Goal: Task Accomplishment & Management: Manage account settings

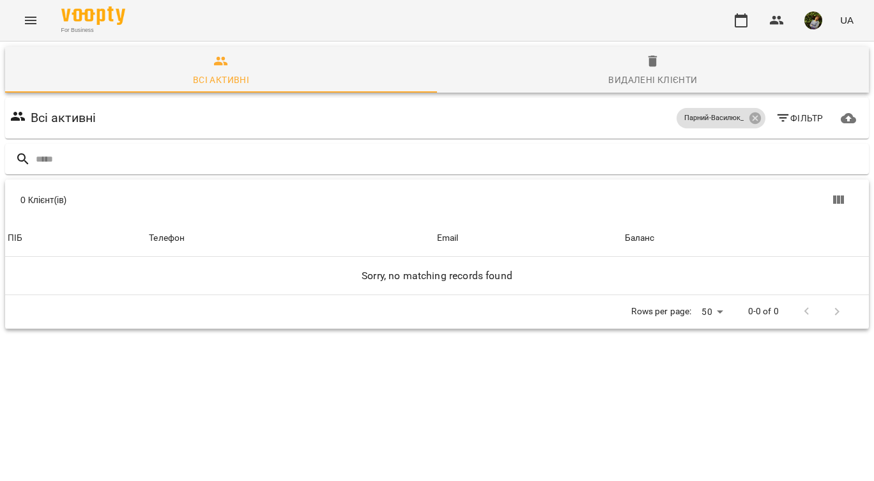
click at [31, 17] on icon "Menu" at bounding box center [31, 21] width 12 height 8
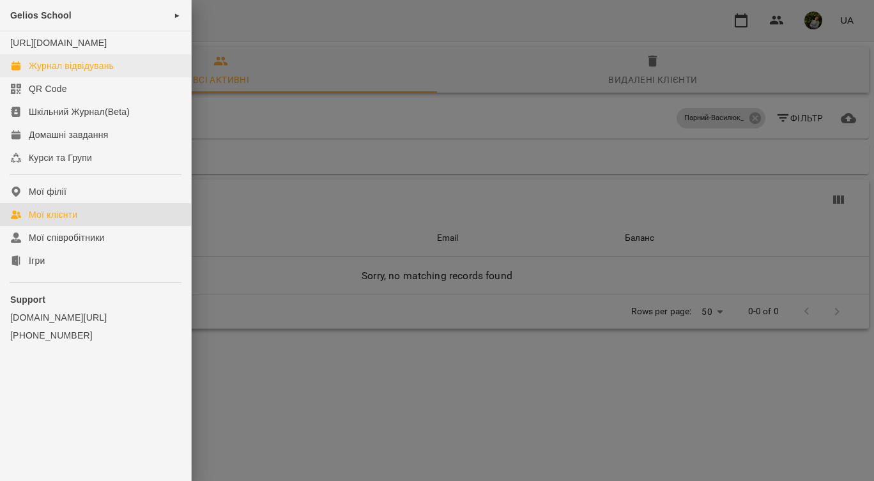
click at [72, 72] on div "Журнал відвідувань" at bounding box center [71, 65] width 85 height 13
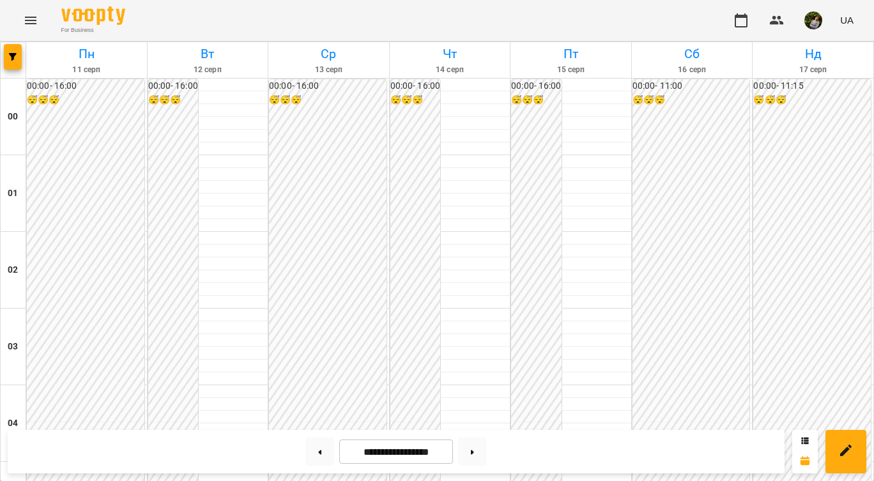
scroll to position [702, 0]
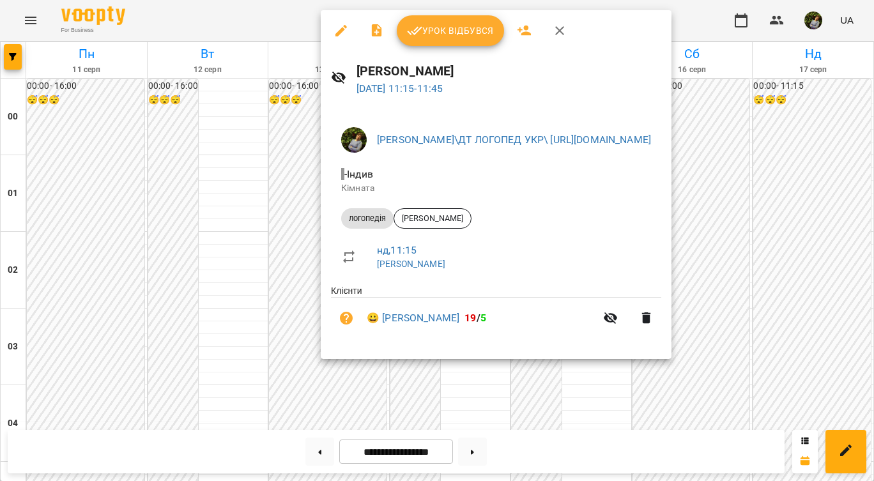
click at [592, 403] on div at bounding box center [437, 240] width 874 height 481
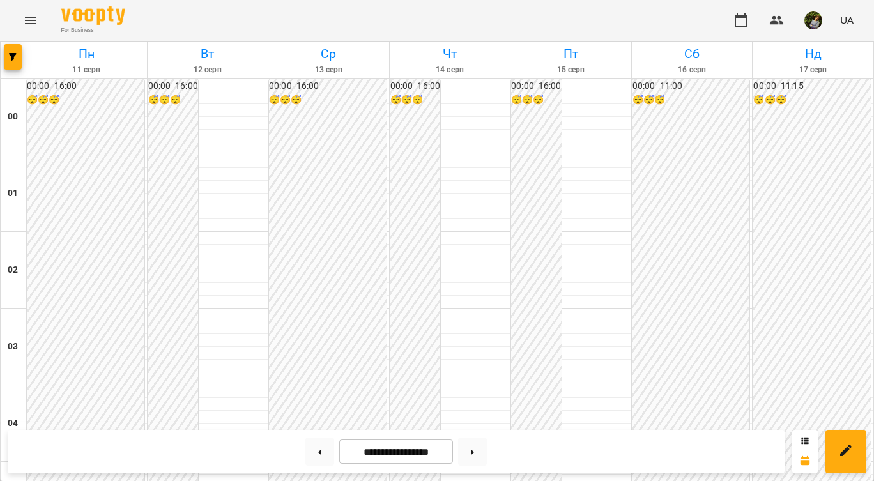
scroll to position [1236, 0]
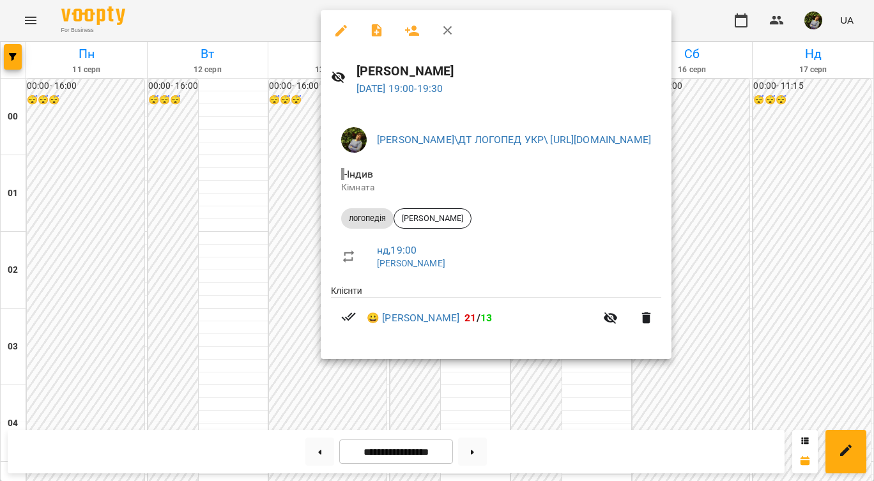
click at [479, 401] on div at bounding box center [437, 240] width 874 height 481
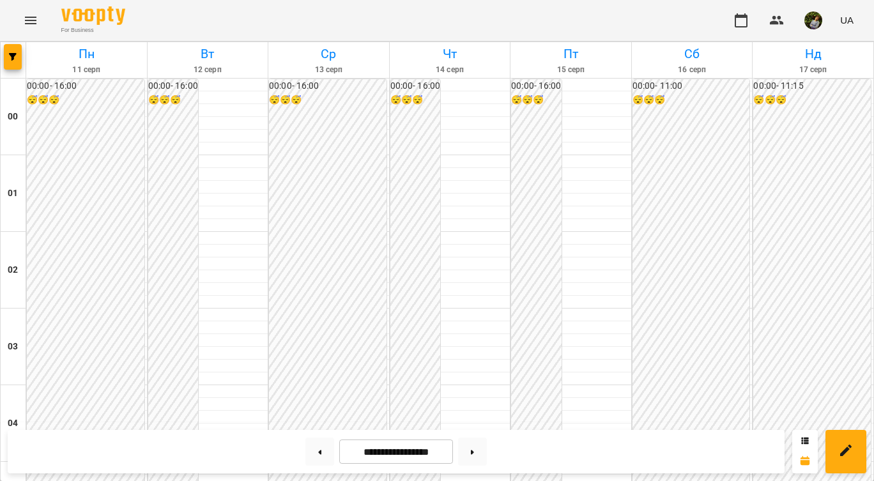
scroll to position [671, 0]
click at [26, 14] on icon "Menu" at bounding box center [30, 20] width 15 height 15
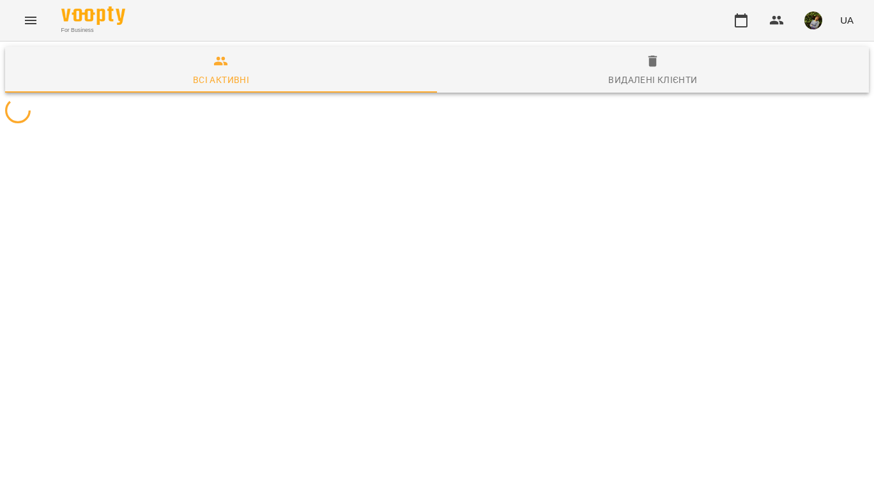
click at [31, 17] on icon "Menu" at bounding box center [31, 21] width 12 height 8
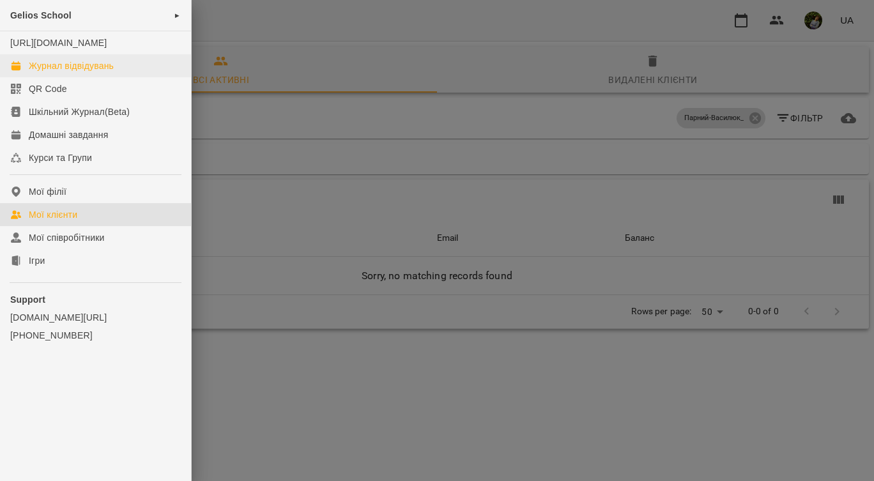
click at [76, 72] on div "Журнал відвідувань" at bounding box center [71, 65] width 85 height 13
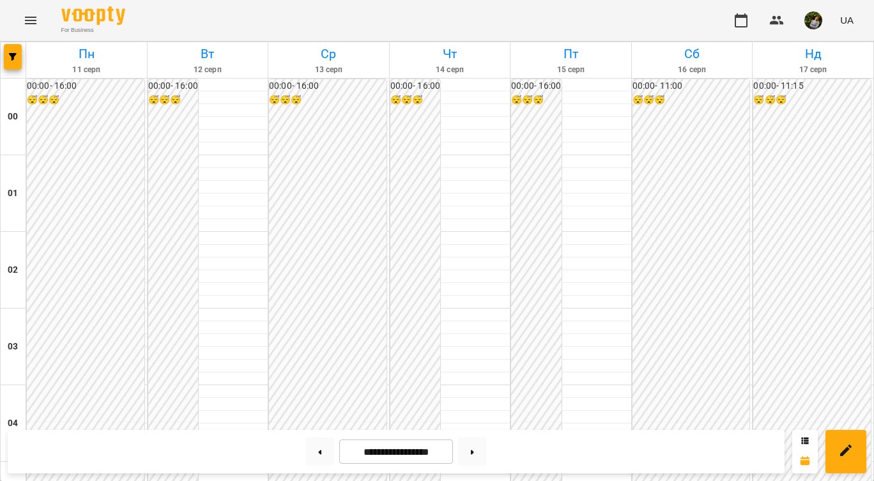
scroll to position [1218, 0]
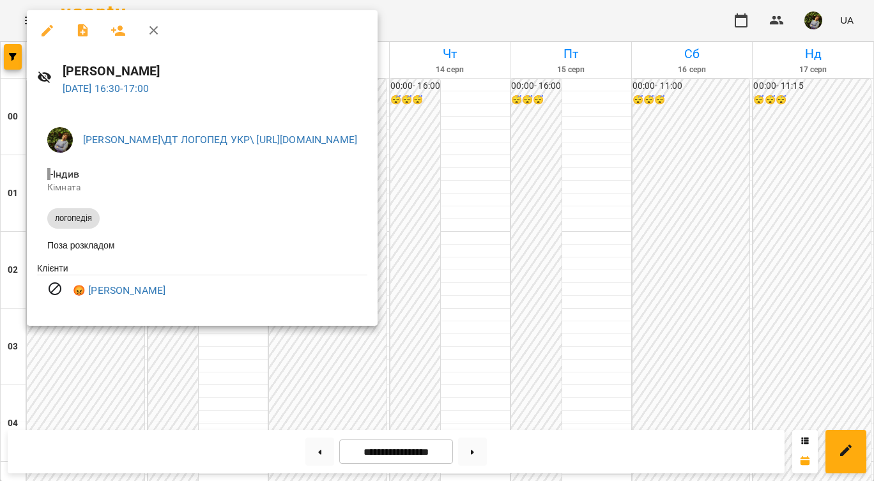
click at [438, 343] on div at bounding box center [437, 240] width 874 height 481
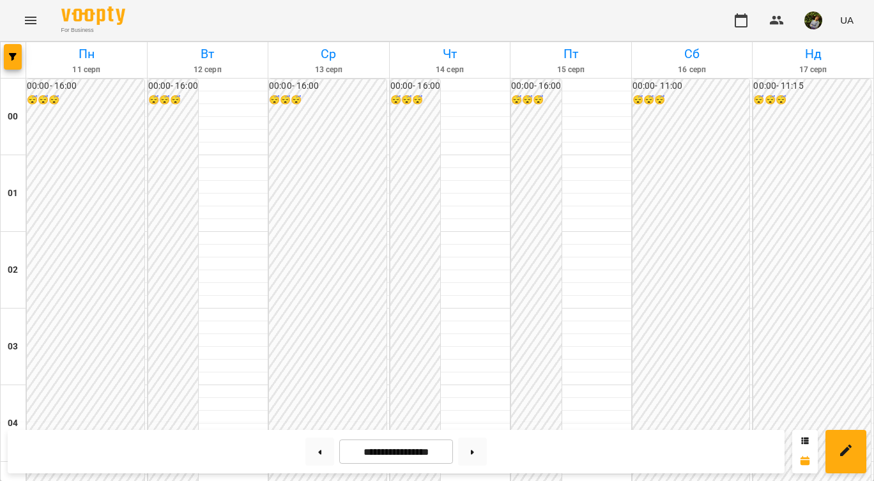
scroll to position [1330, 0]
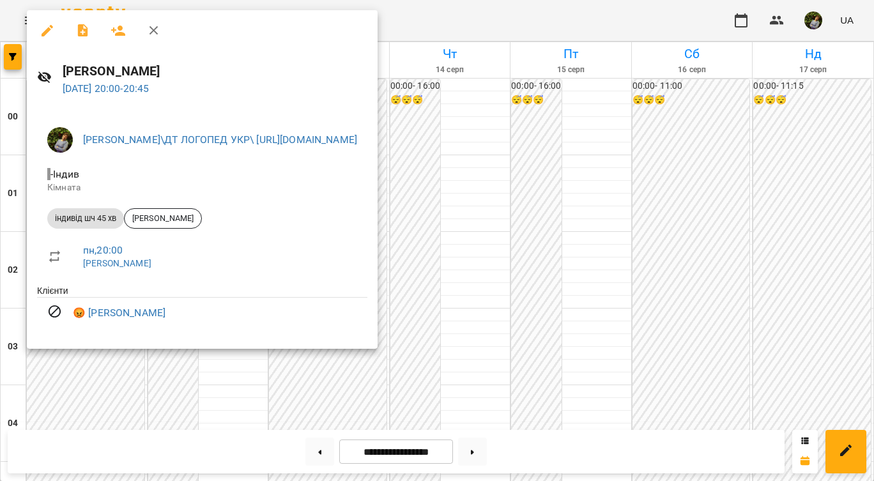
click at [493, 394] on div at bounding box center [437, 240] width 874 height 481
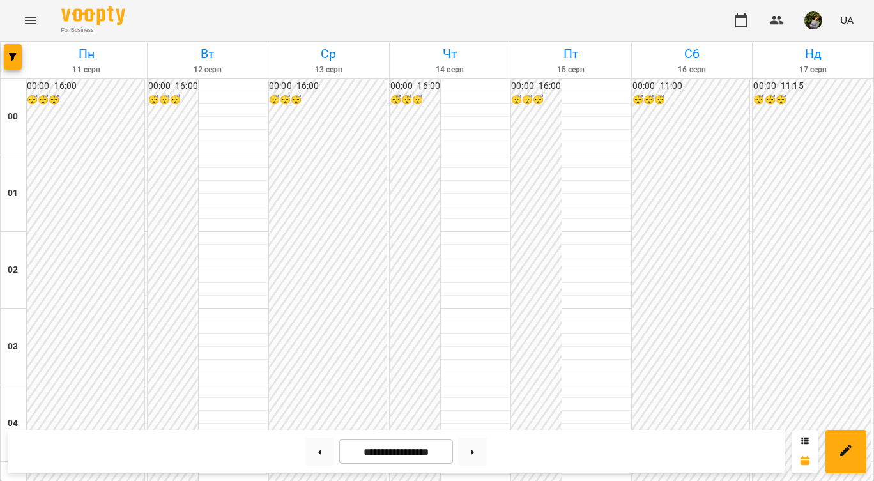
scroll to position [1495, 0]
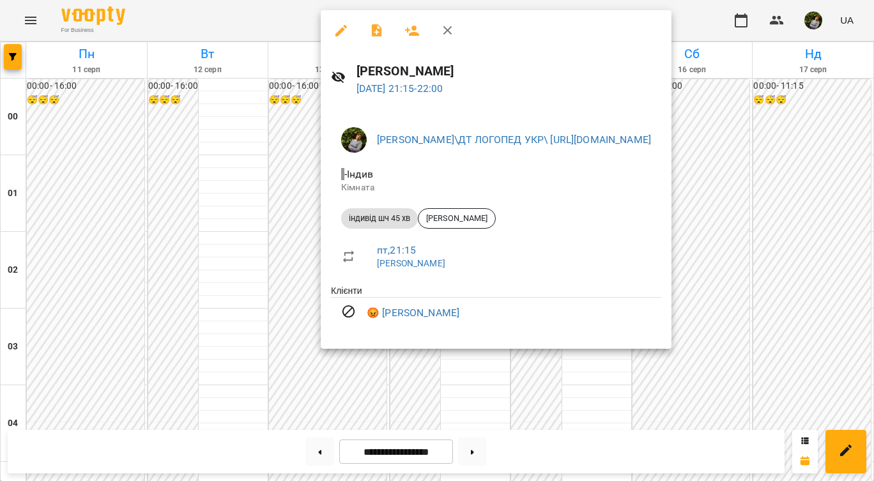
click at [484, 383] on div at bounding box center [437, 240] width 874 height 481
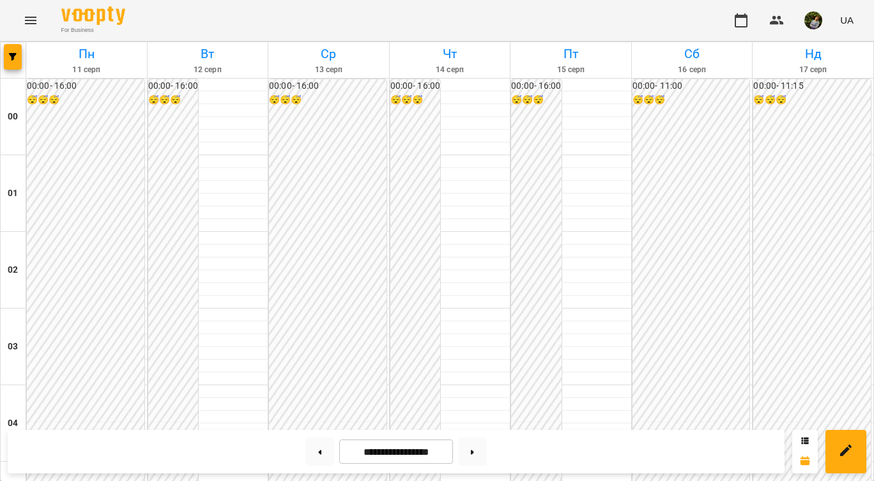
scroll to position [1212, 0]
click at [480, 453] on button at bounding box center [472, 452] width 29 height 28
type input "**********"
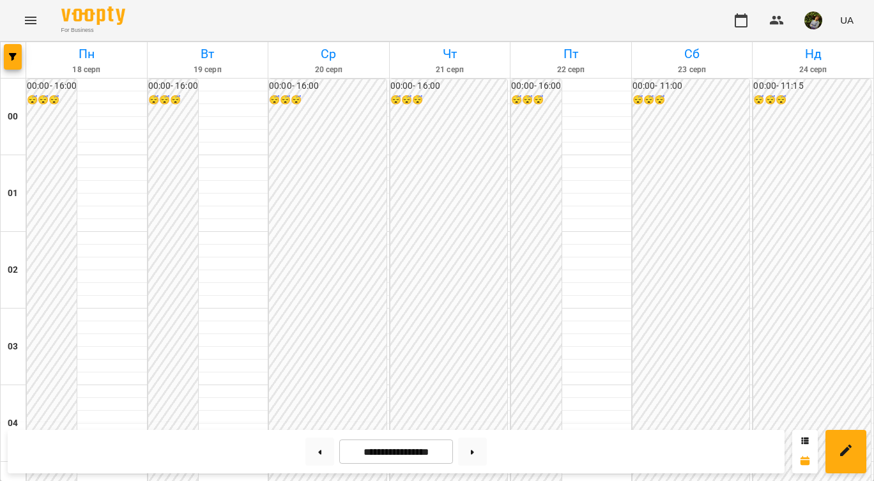
scroll to position [598, 0]
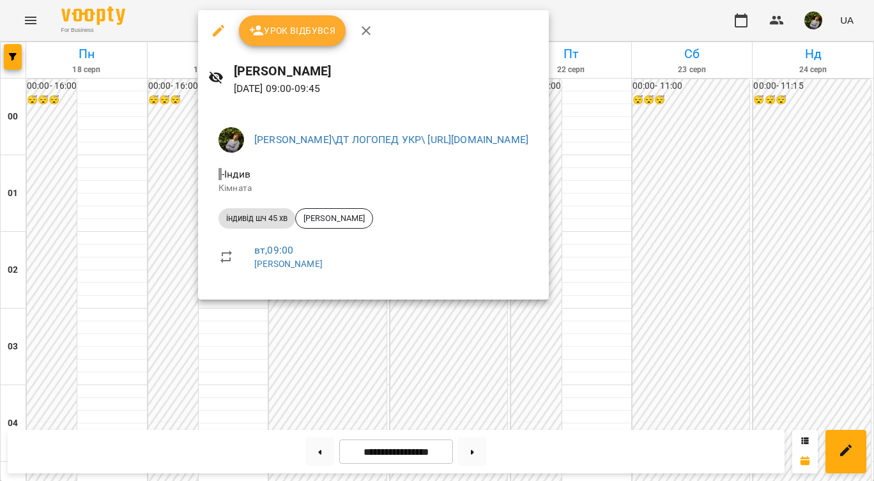
click at [252, 370] on div at bounding box center [437, 240] width 874 height 481
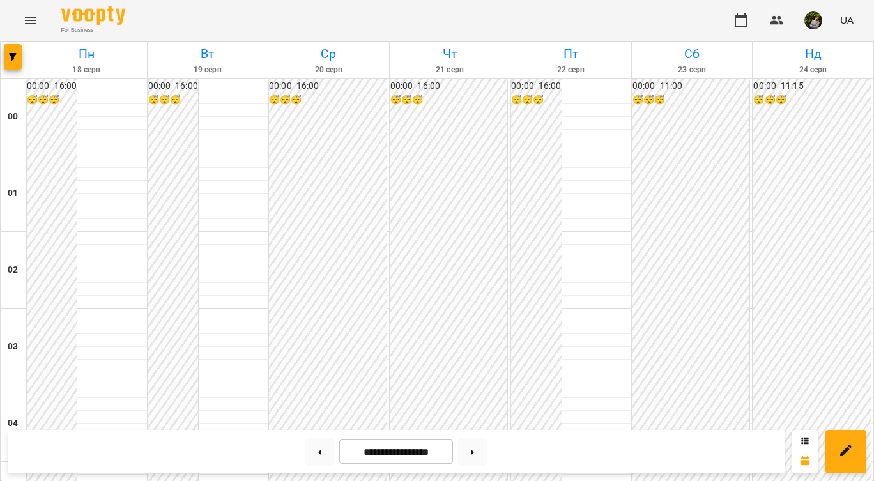
scroll to position [1143, 0]
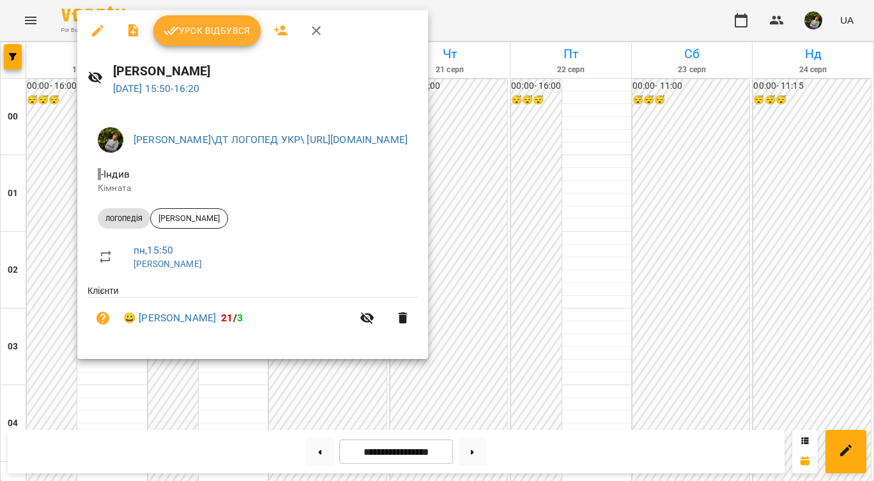
click at [61, 341] on div at bounding box center [437, 240] width 874 height 481
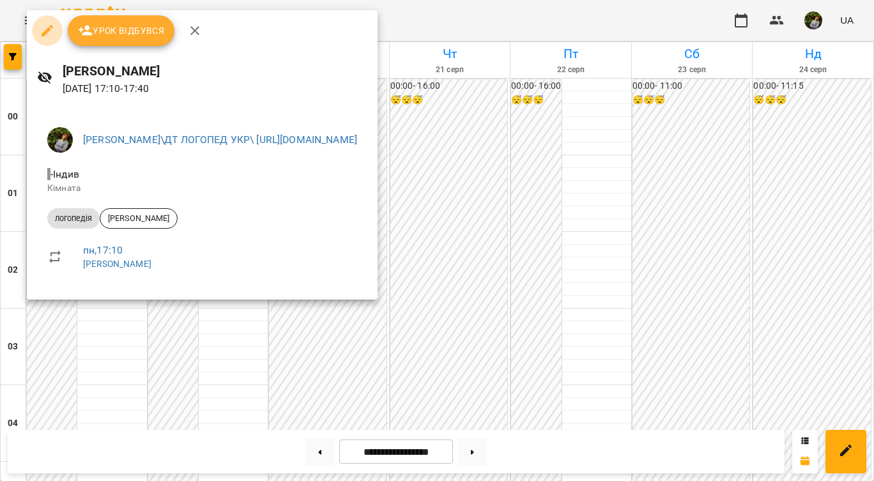
click at [40, 31] on icon "button" at bounding box center [47, 30] width 15 height 15
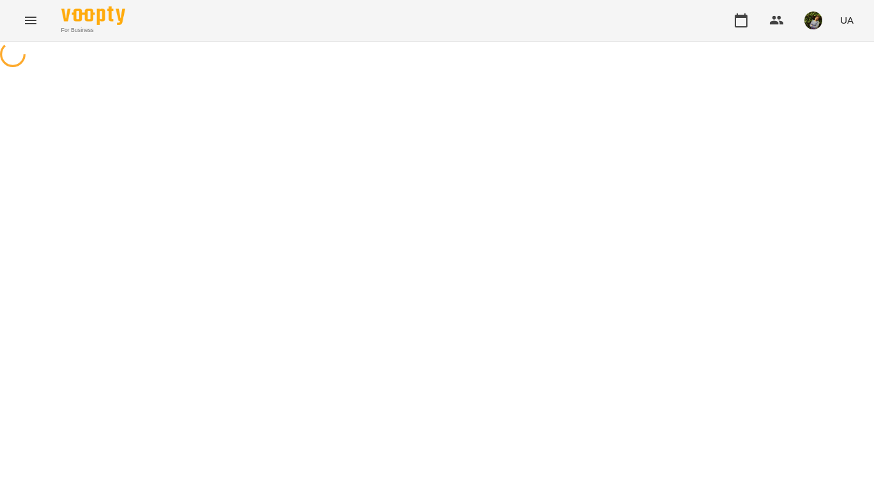
select select "*********"
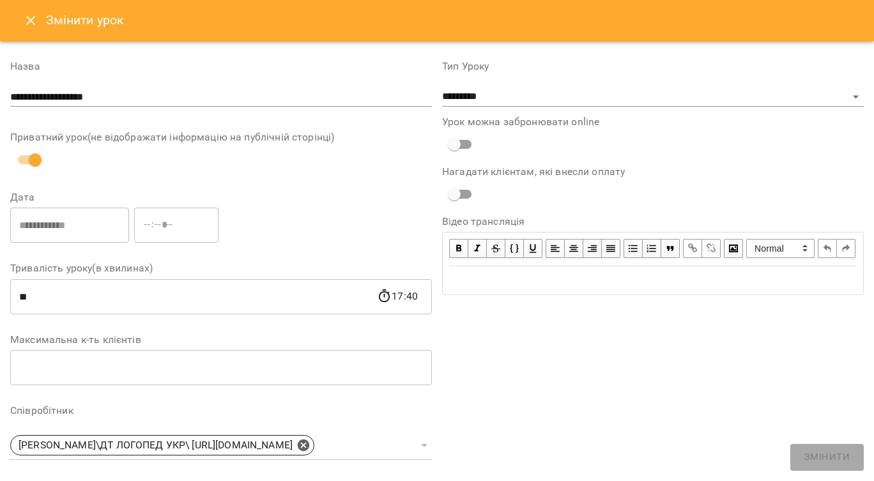
click at [36, 20] on icon "Close" at bounding box center [30, 20] width 15 height 15
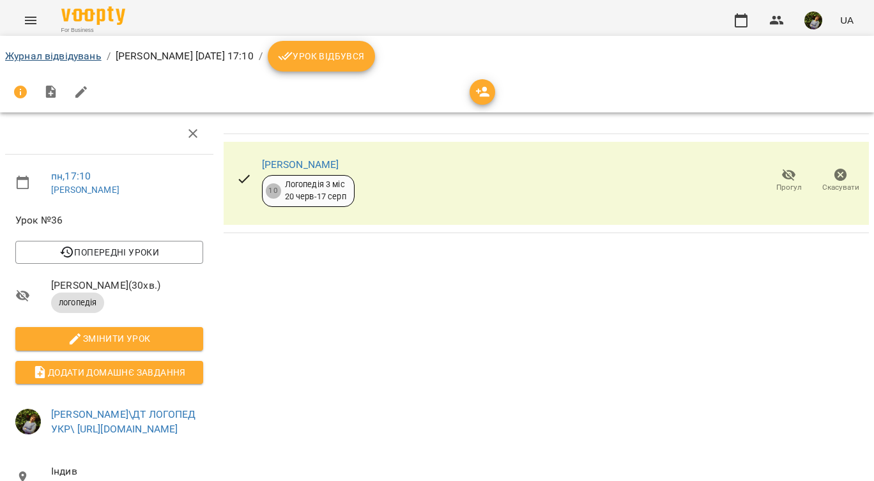
click at [63, 50] on link "Журнал відвідувань" at bounding box center [53, 56] width 97 height 12
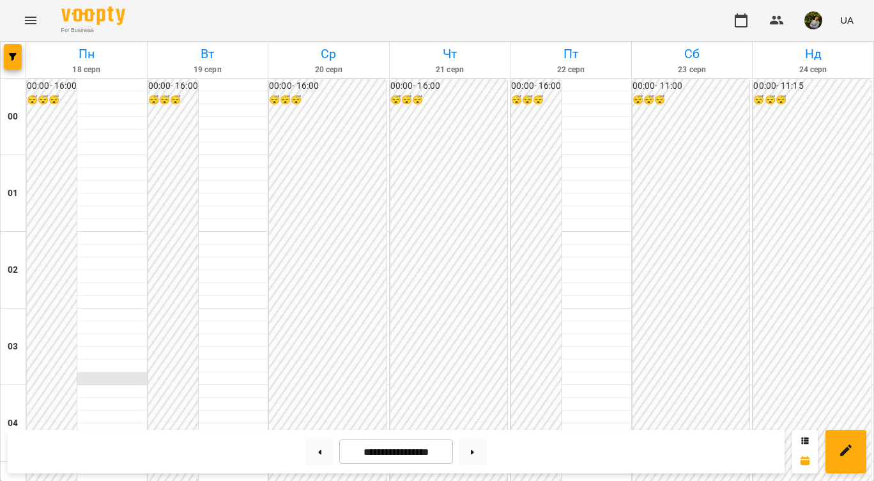
scroll to position [1177, 0]
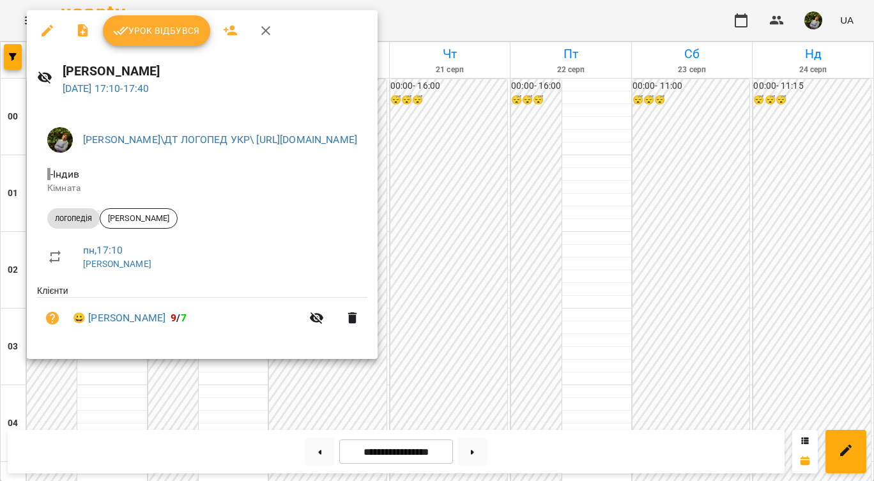
click at [448, 396] on div at bounding box center [437, 240] width 874 height 481
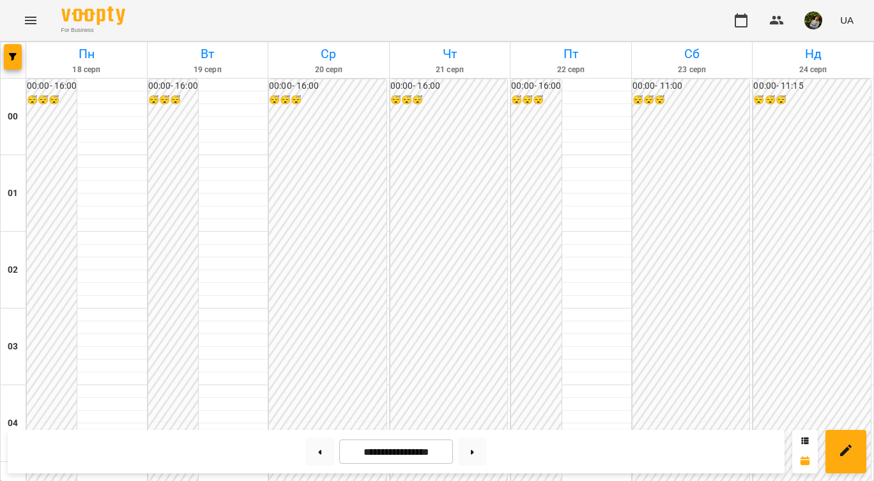
scroll to position [1287, 0]
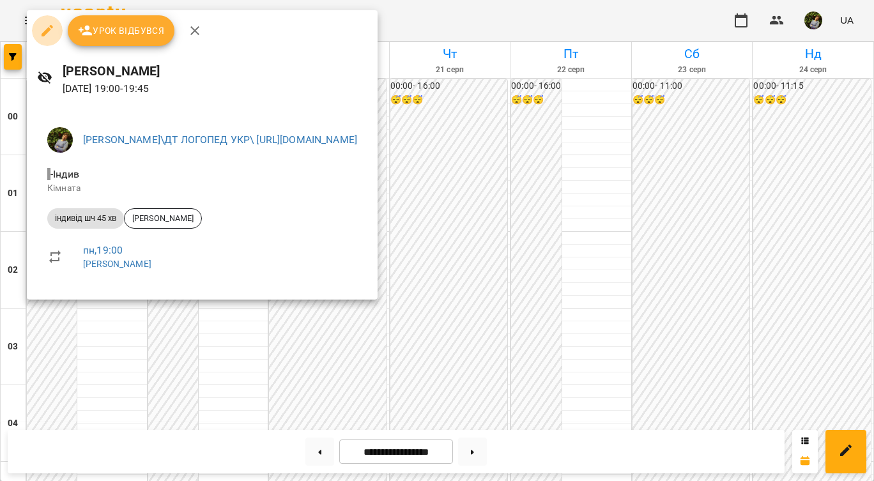
click at [41, 31] on icon "button" at bounding box center [47, 30] width 15 height 15
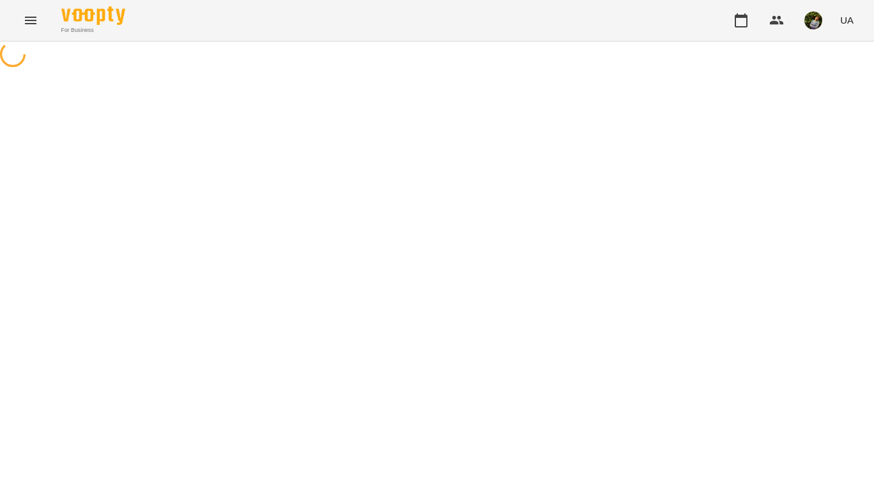
select select "**********"
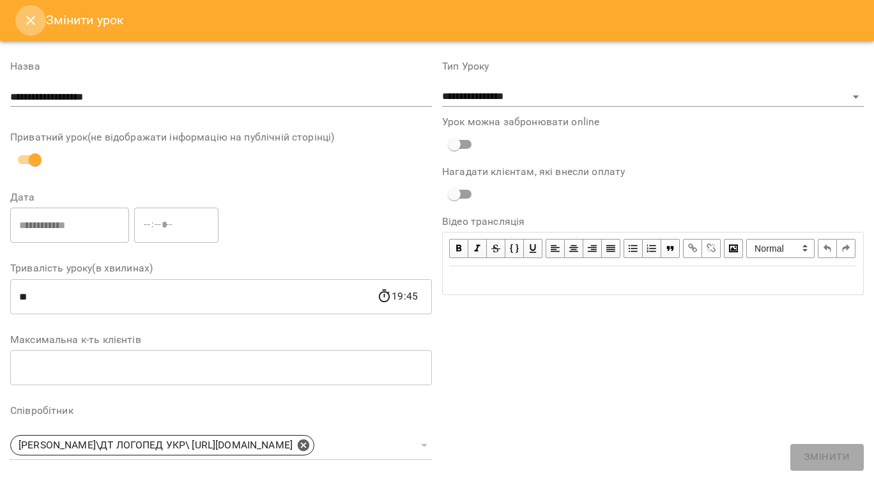
click at [25, 23] on icon "Close" at bounding box center [30, 20] width 15 height 15
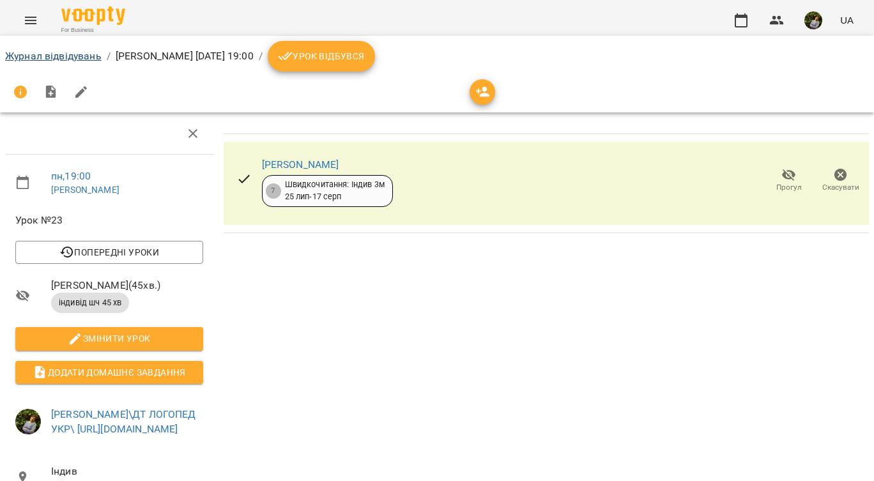
click at [43, 57] on link "Журнал відвідувань" at bounding box center [53, 56] width 97 height 12
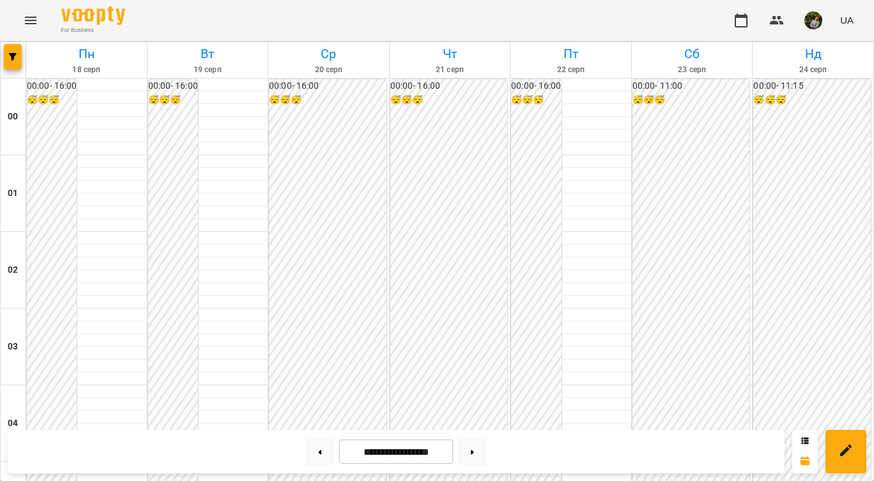
scroll to position [1411, 0]
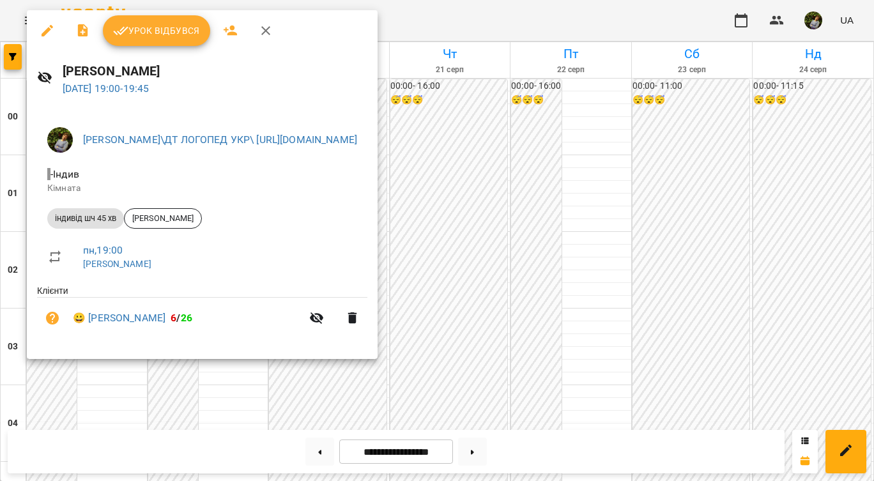
click at [692, 153] on div at bounding box center [437, 240] width 874 height 481
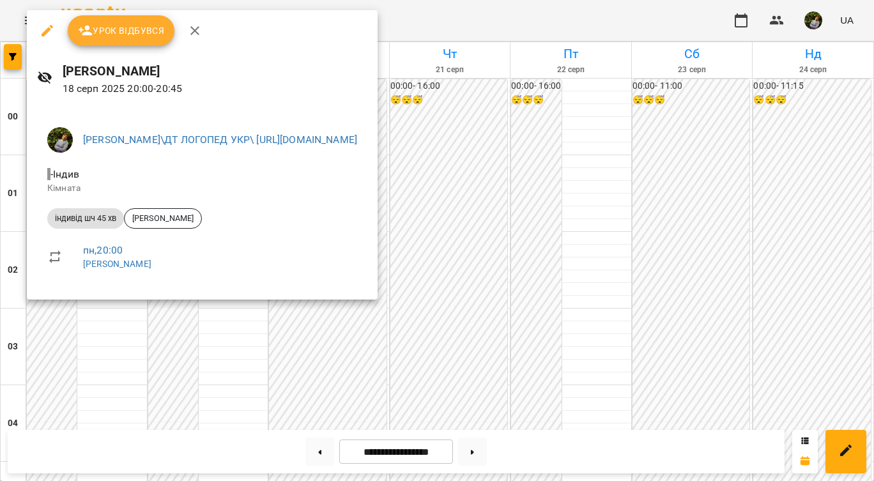
click at [49, 27] on icon "button" at bounding box center [47, 30] width 15 height 15
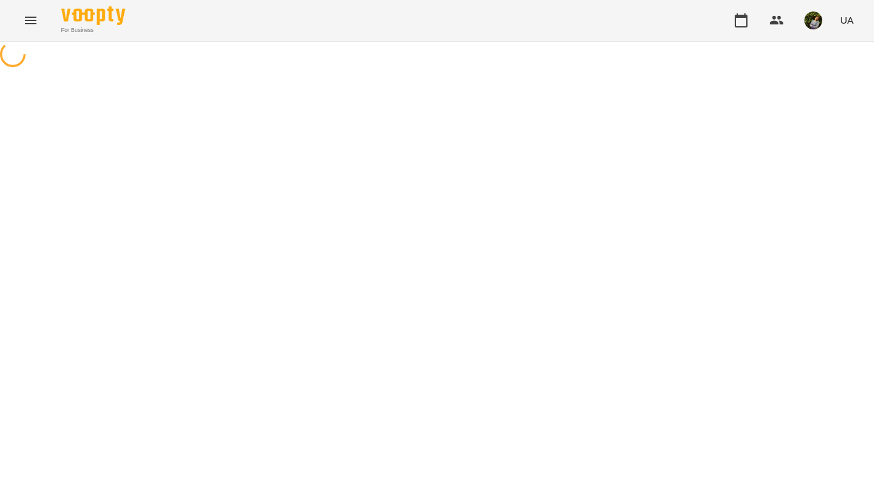
select select "**********"
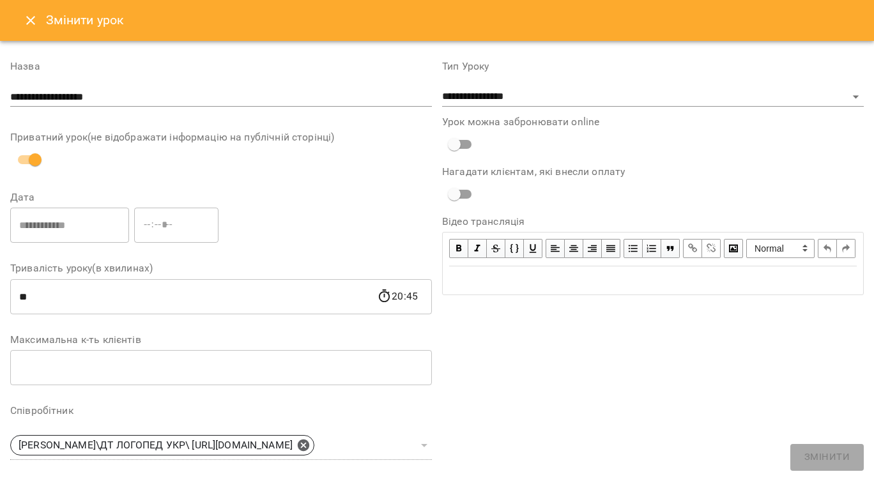
click at [32, 22] on icon "Close" at bounding box center [30, 20] width 9 height 9
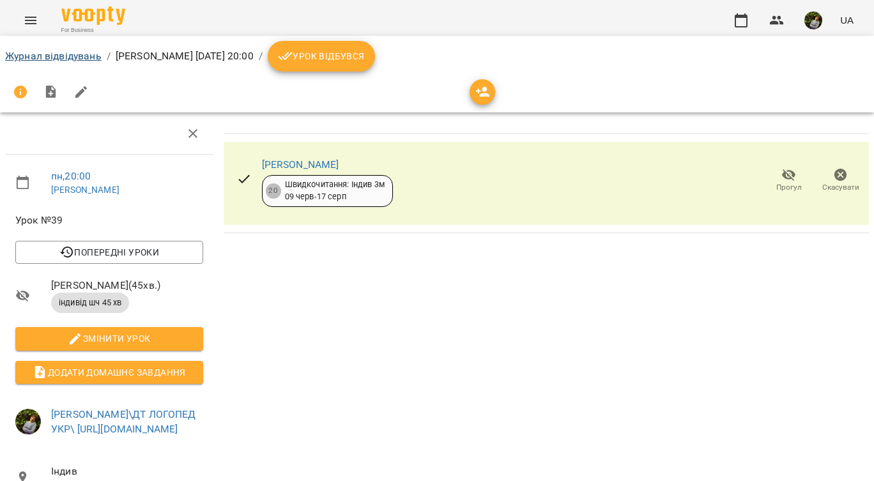
click at [70, 59] on link "Журнал відвідувань" at bounding box center [53, 56] width 97 height 12
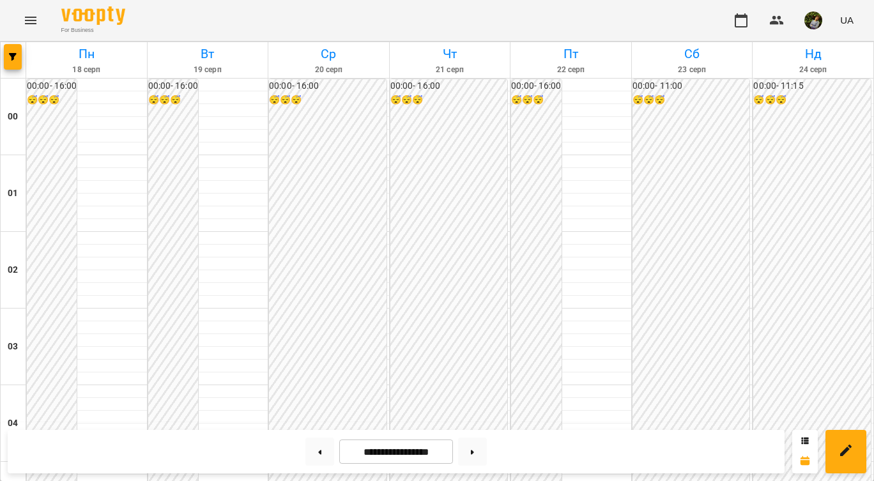
scroll to position [1336, 0]
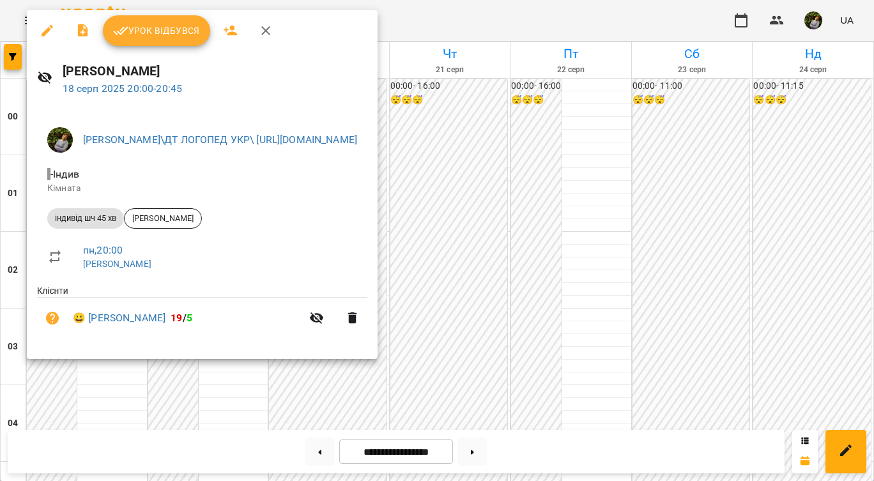
click at [679, 200] on div at bounding box center [437, 240] width 874 height 481
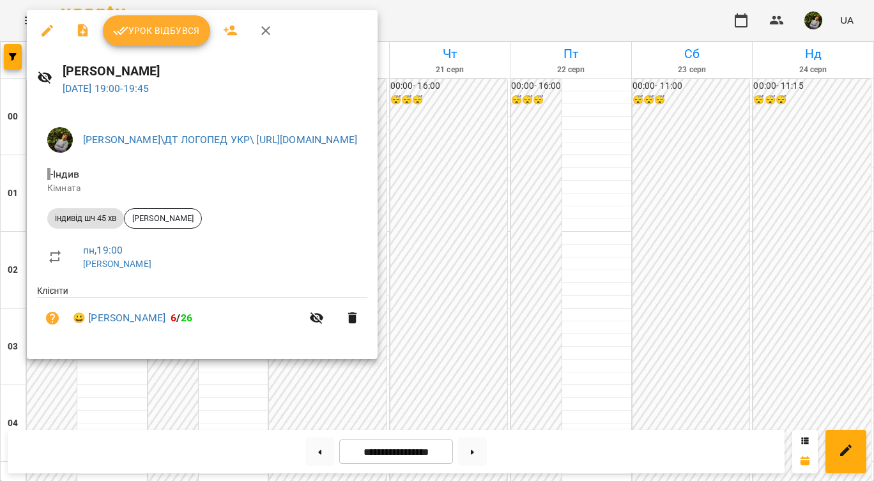
click at [699, 203] on div at bounding box center [437, 240] width 874 height 481
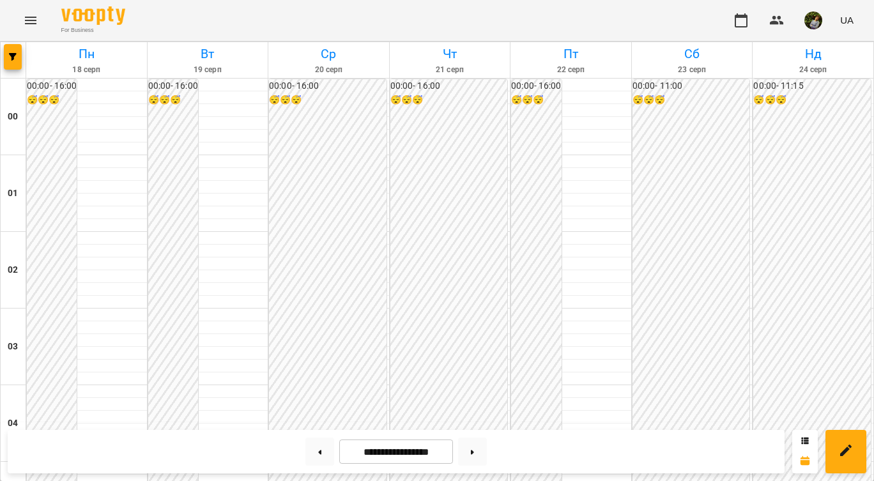
scroll to position [1143, 0]
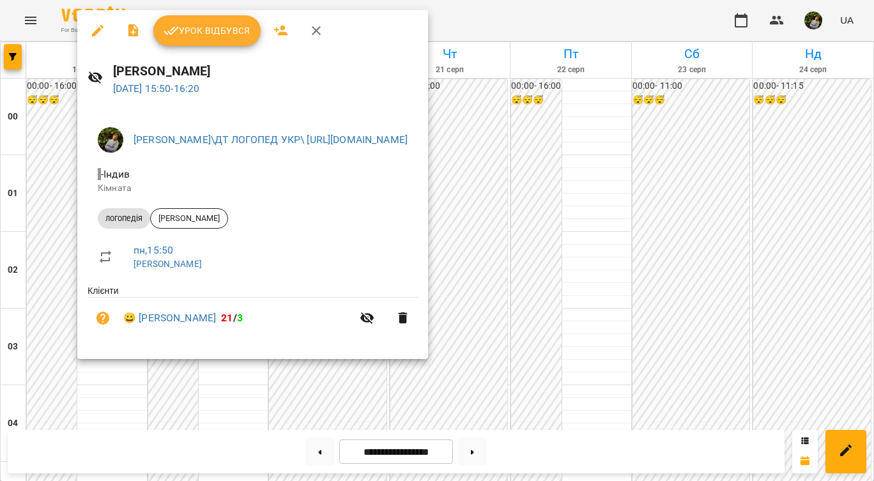
click at [82, 333] on div "Гончаренко Світлана Володимирівна\ДТ ЛОГОПЕД УКР\ https://us06web.zoom.us/j/819…" at bounding box center [252, 233] width 351 height 252
click at [50, 367] on div at bounding box center [437, 240] width 874 height 481
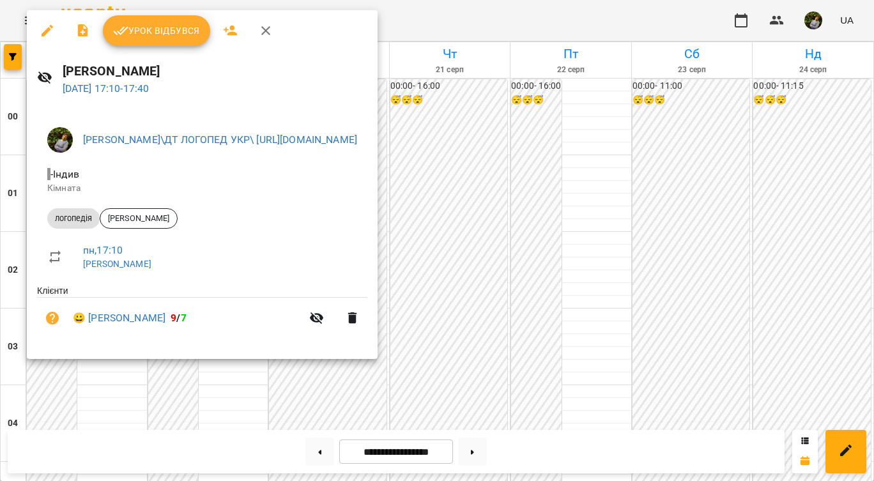
click at [80, 373] on div at bounding box center [437, 240] width 874 height 481
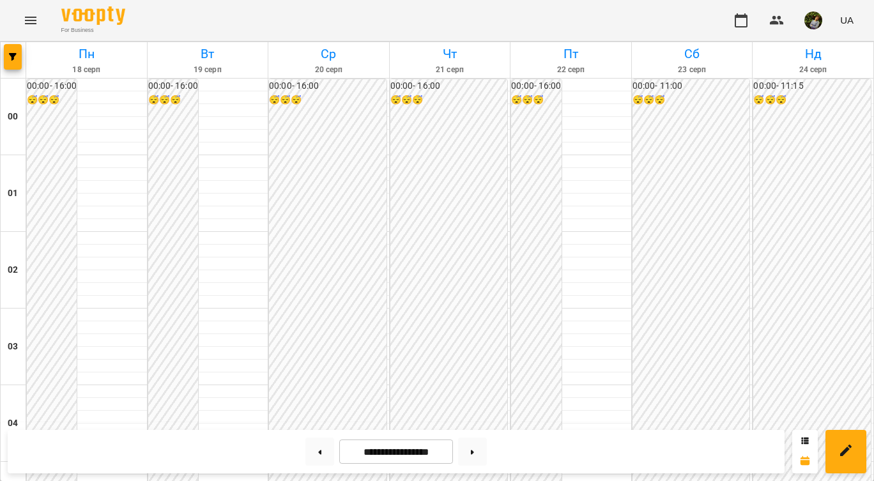
scroll to position [1226, 0]
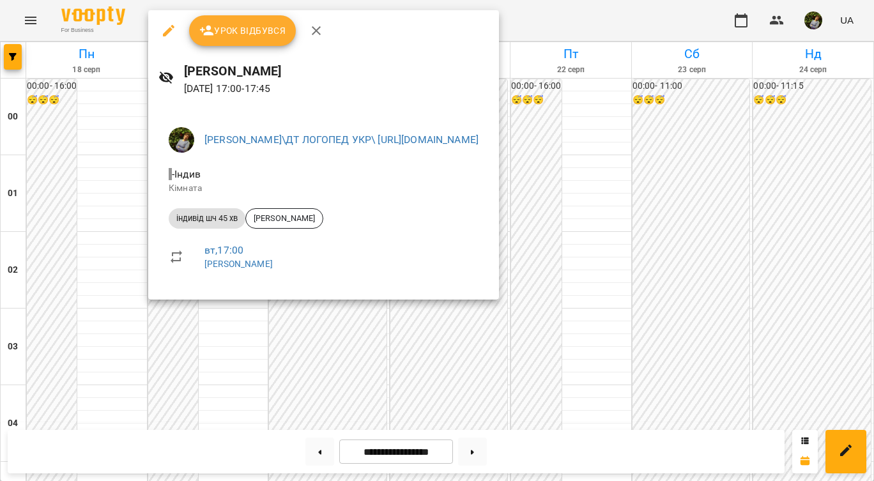
click at [79, 258] on div at bounding box center [437, 240] width 874 height 481
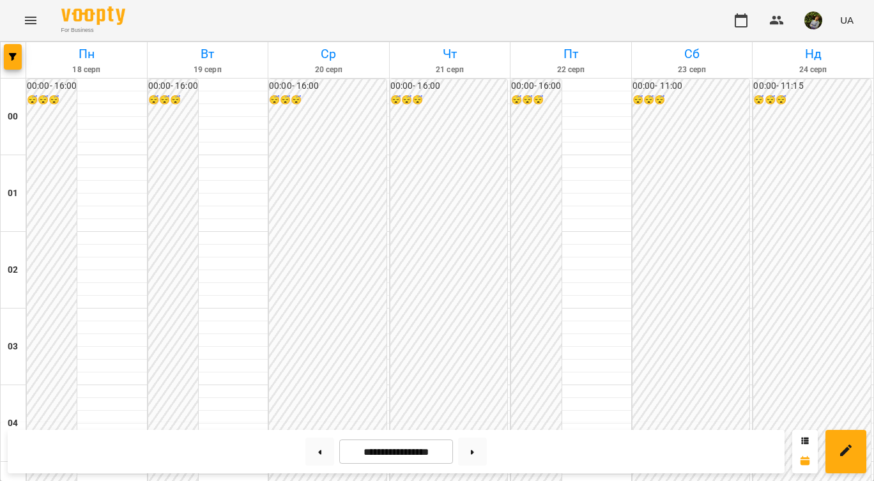
scroll to position [1290, 0]
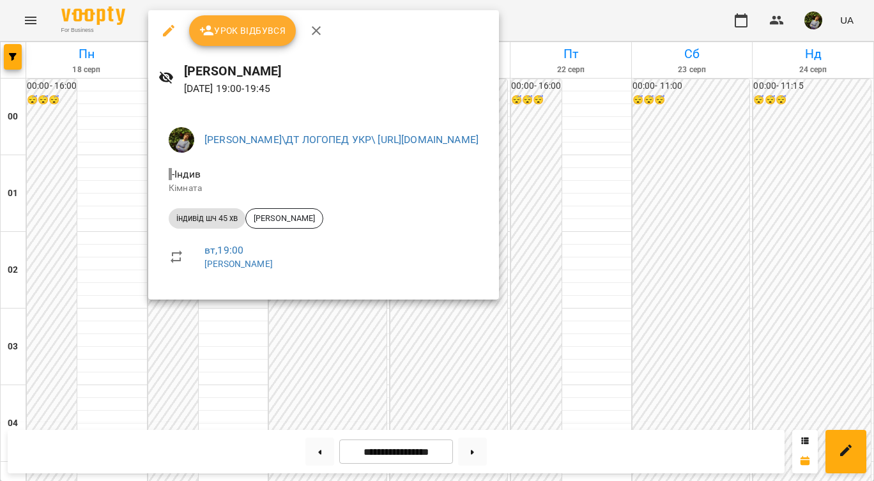
click at [70, 219] on div at bounding box center [437, 240] width 874 height 481
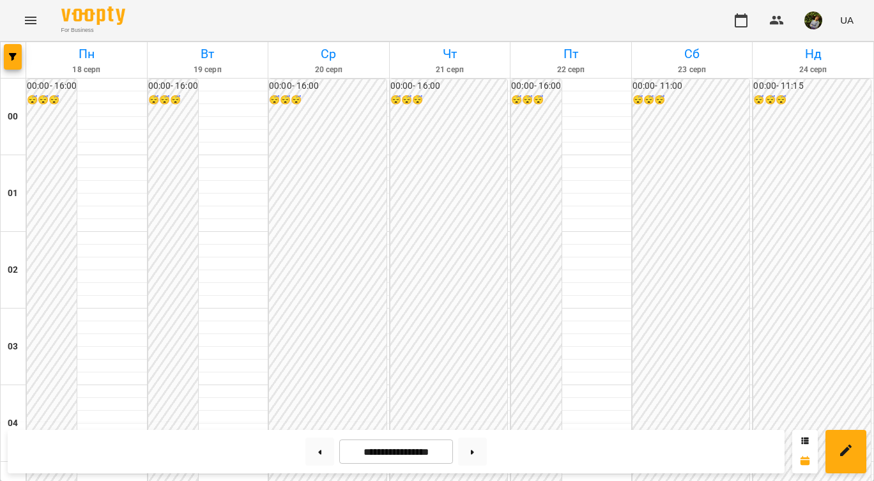
scroll to position [1277, 0]
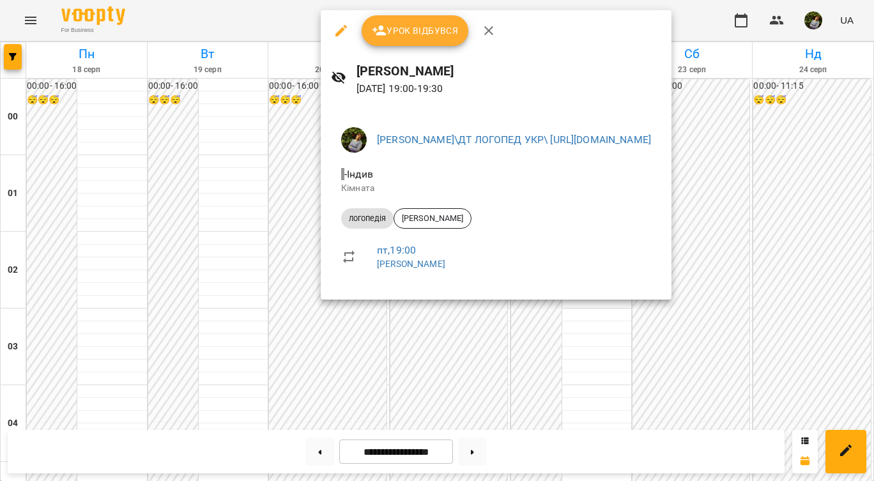
click at [459, 329] on div at bounding box center [437, 240] width 874 height 481
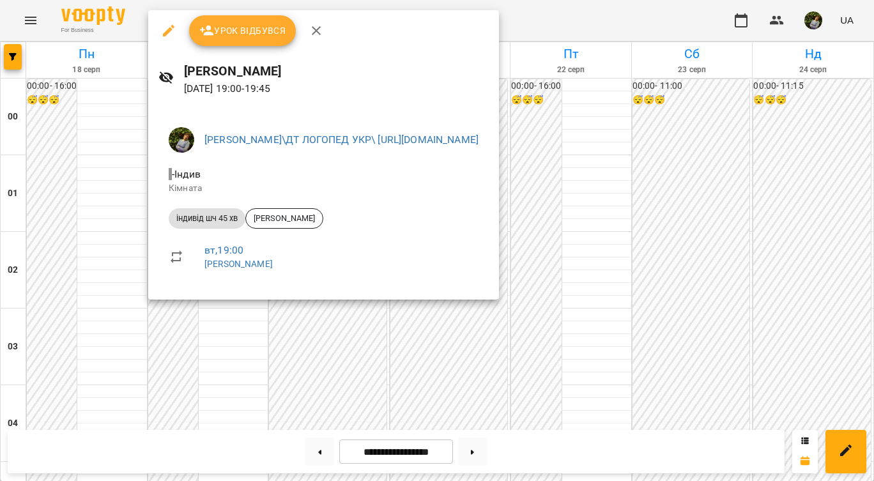
click at [46, 189] on div at bounding box center [437, 240] width 874 height 481
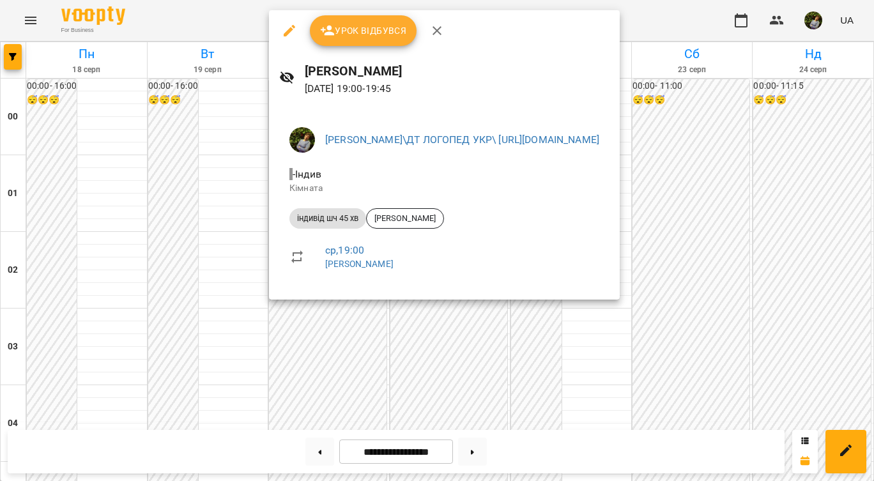
click at [185, 174] on div at bounding box center [437, 240] width 874 height 481
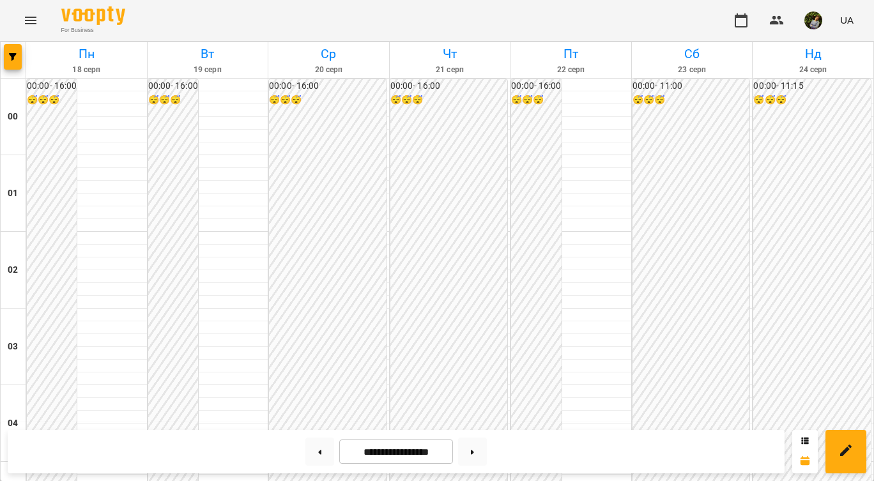
scroll to position [637, 0]
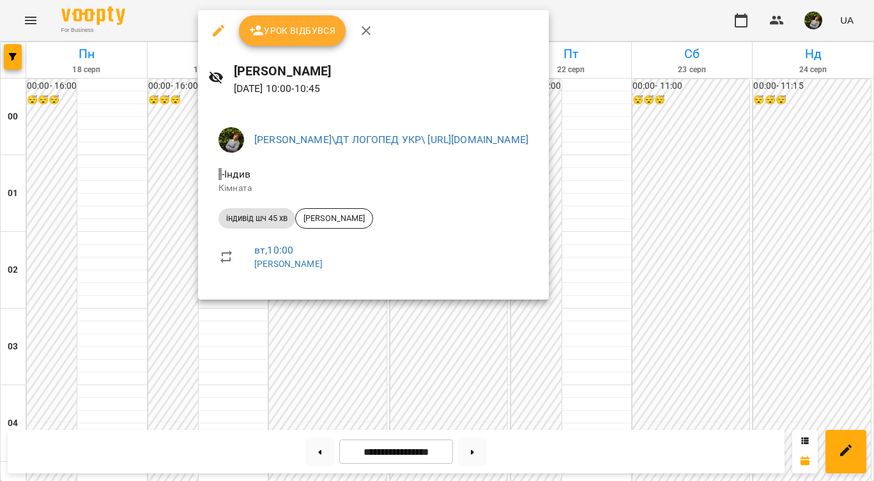
click at [236, 353] on div at bounding box center [437, 240] width 874 height 481
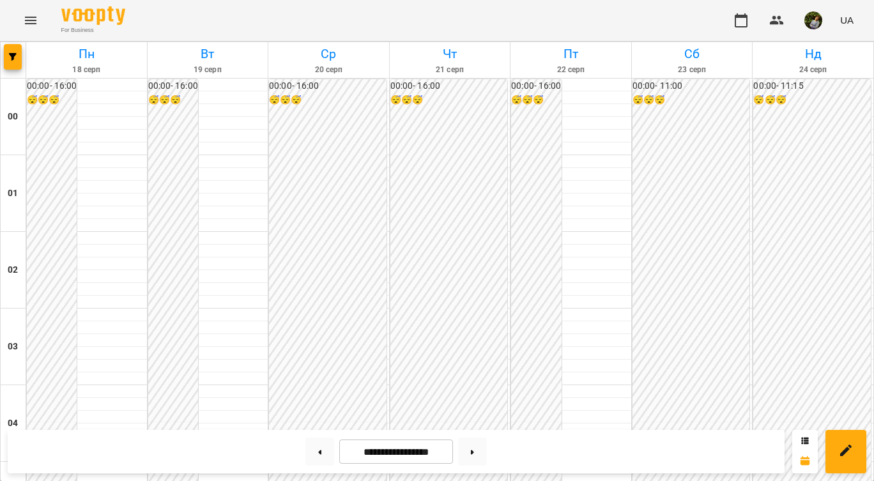
scroll to position [1132, 0]
click at [316, 455] on button at bounding box center [320, 452] width 29 height 28
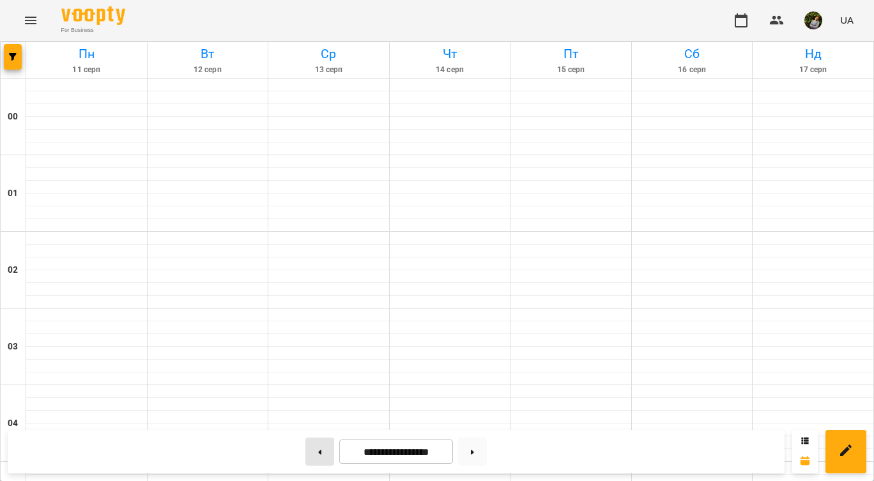
type input "**********"
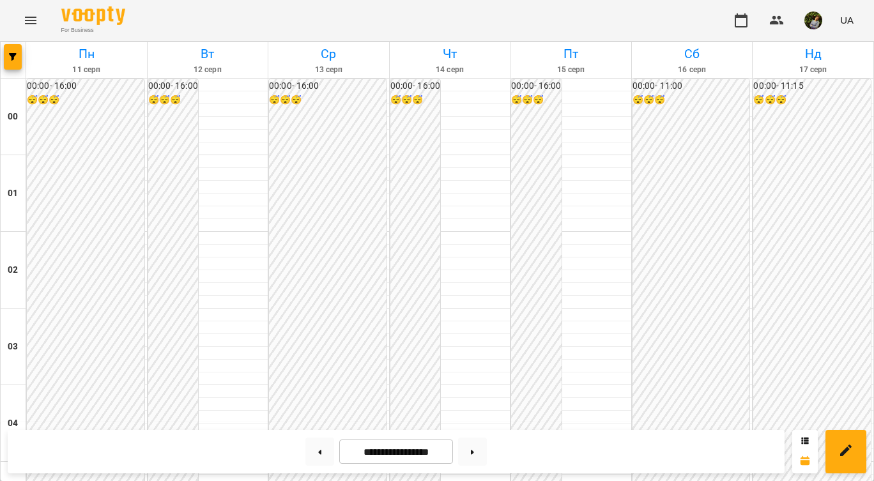
scroll to position [644, 0]
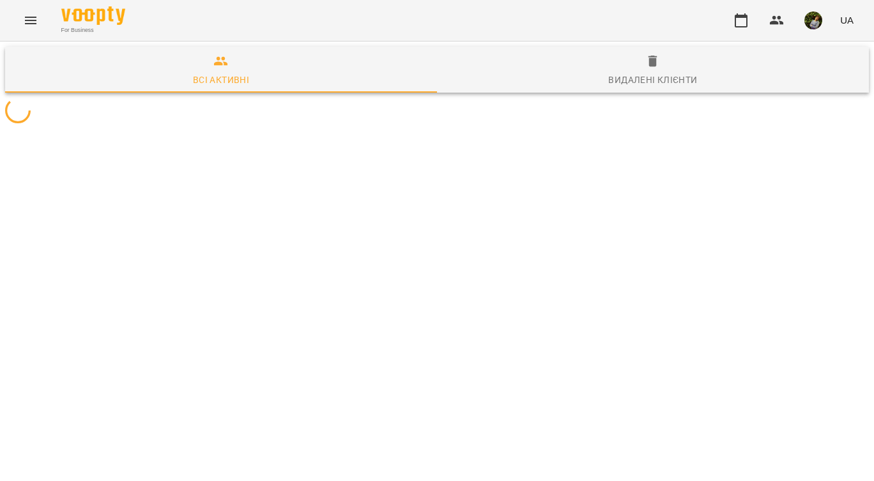
click at [36, 24] on icon "Menu" at bounding box center [30, 20] width 15 height 15
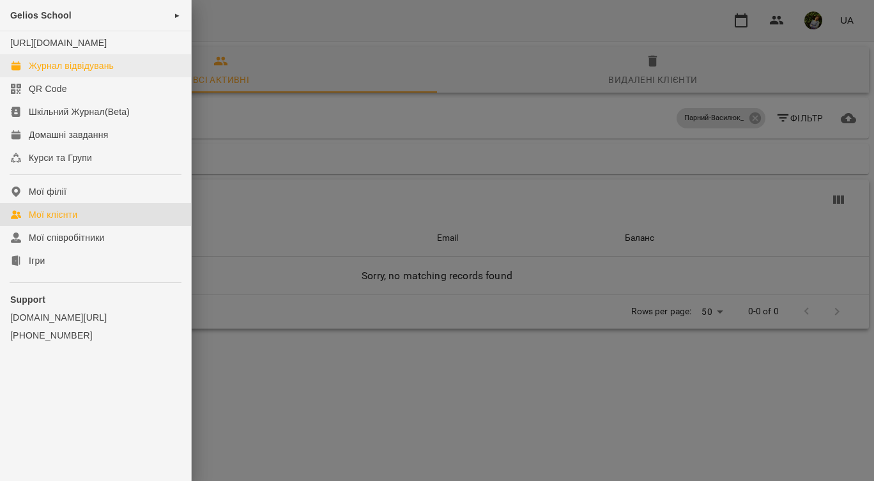
click at [61, 72] on div "Журнал відвідувань" at bounding box center [71, 65] width 85 height 13
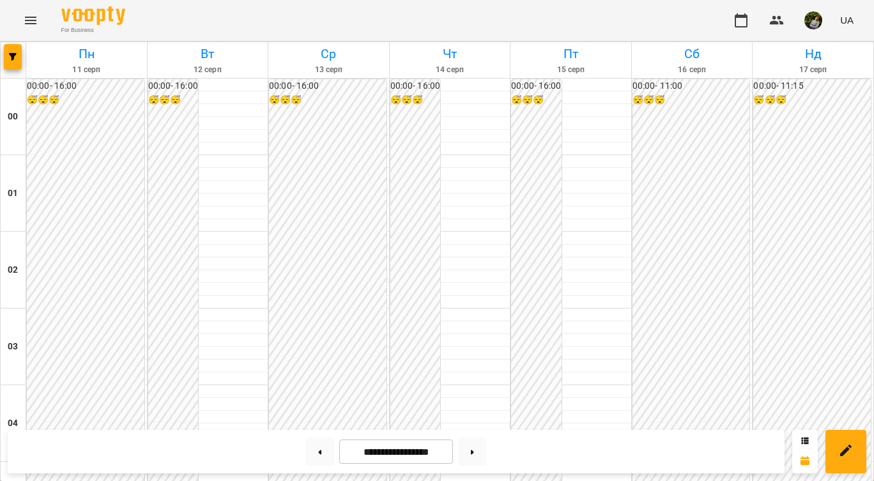
scroll to position [690, 0]
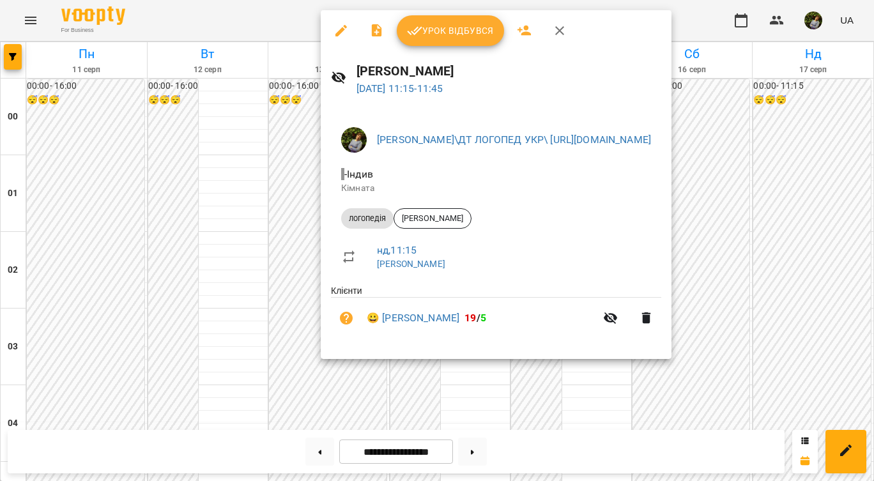
click at [470, 31] on span "Урок відбувся" at bounding box center [450, 30] width 87 height 15
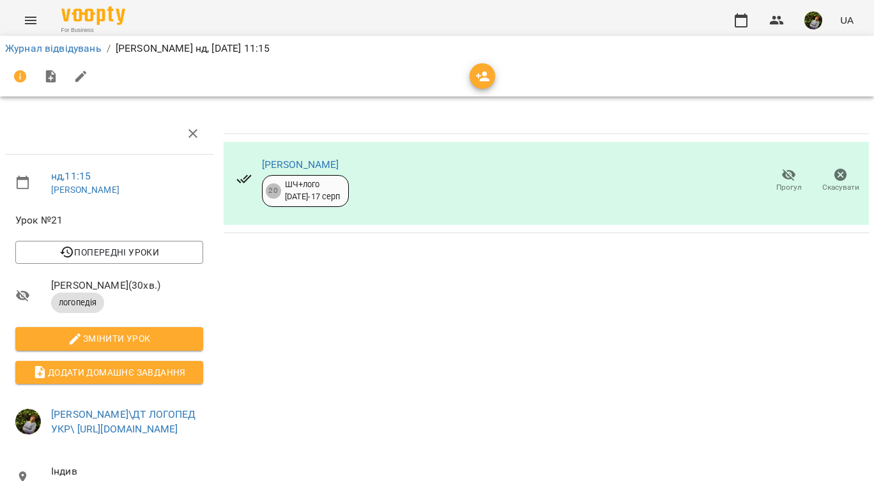
click at [774, 181] on span "Прогул" at bounding box center [789, 180] width 36 height 26
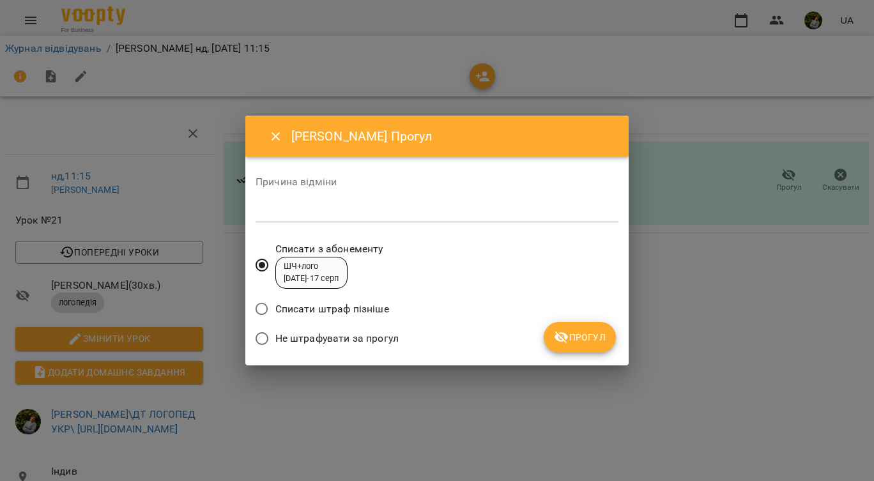
click at [564, 342] on icon "submit" at bounding box center [561, 337] width 15 height 15
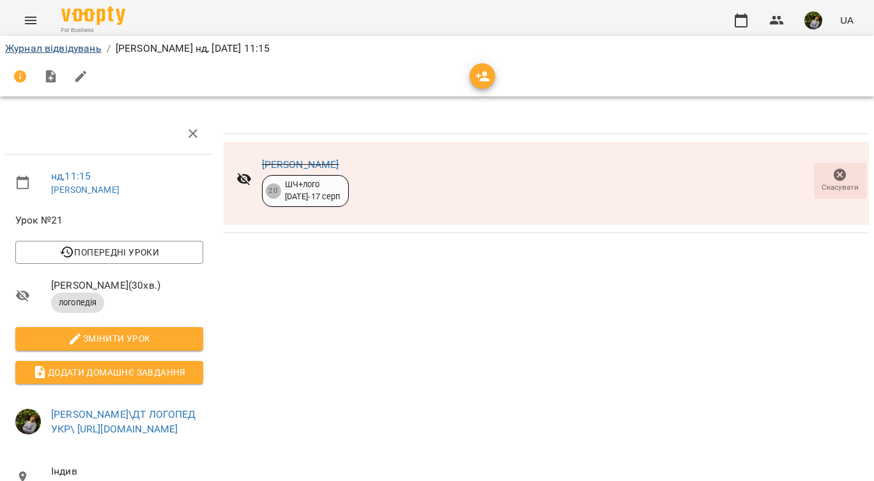
click at [82, 52] on link "Журнал відвідувань" at bounding box center [53, 48] width 97 height 12
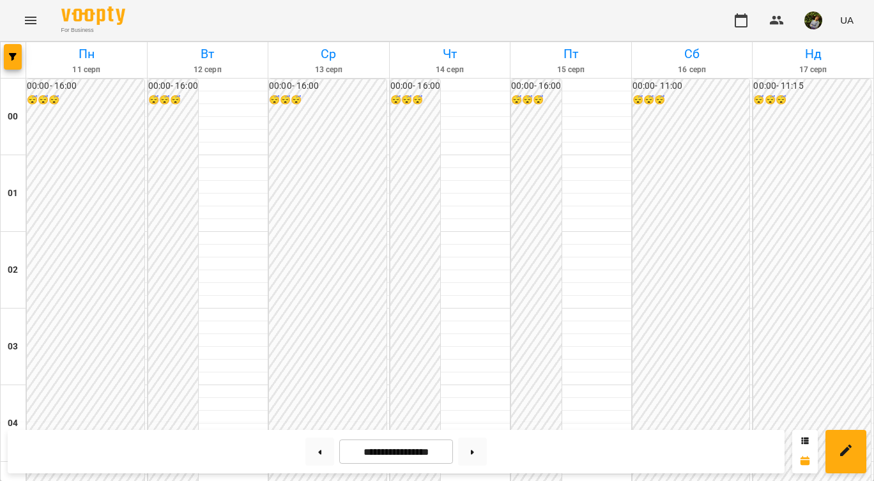
scroll to position [699, 0]
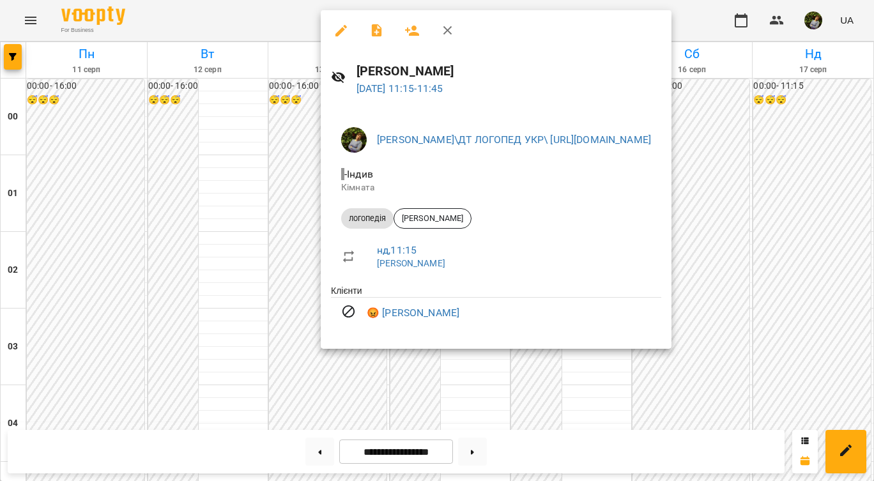
click at [619, 403] on div at bounding box center [437, 240] width 874 height 481
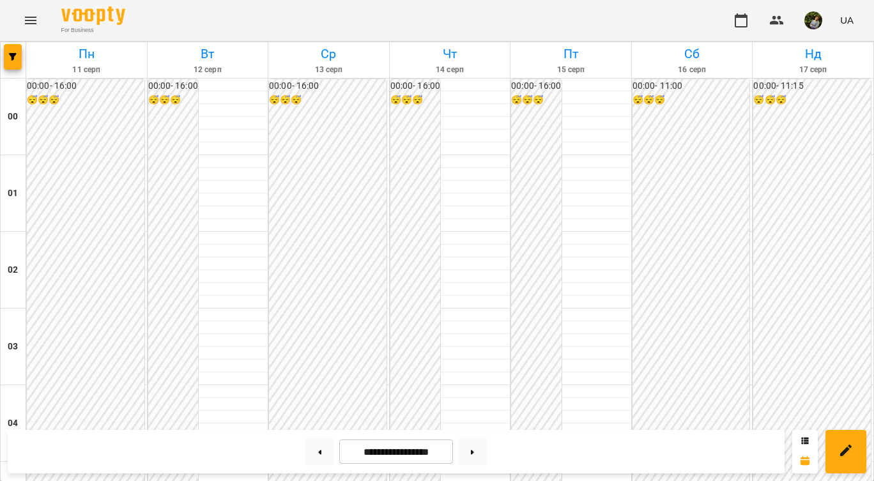
scroll to position [780, 0]
click at [481, 453] on button at bounding box center [472, 452] width 29 height 28
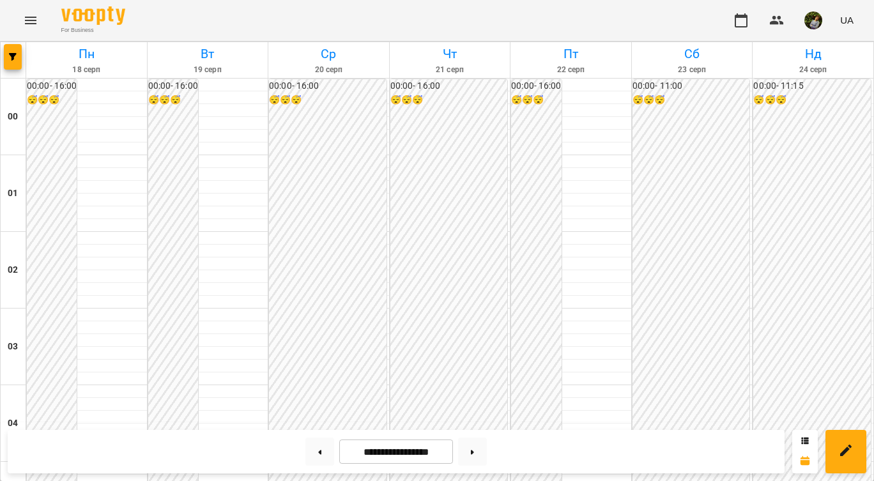
scroll to position [1134, 0]
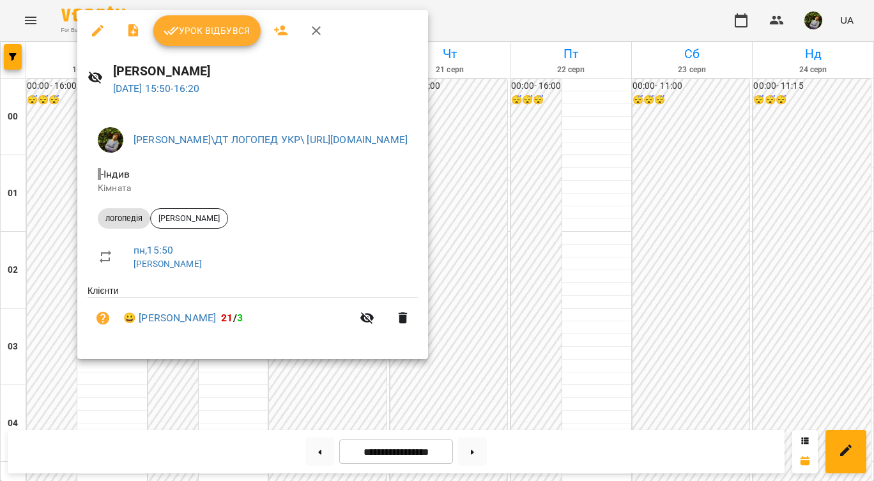
click at [57, 366] on div at bounding box center [437, 240] width 874 height 481
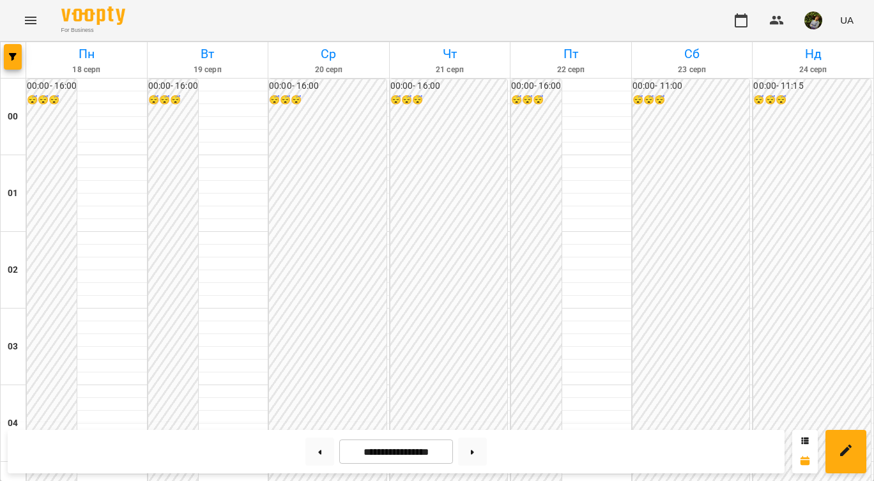
scroll to position [1142, 0]
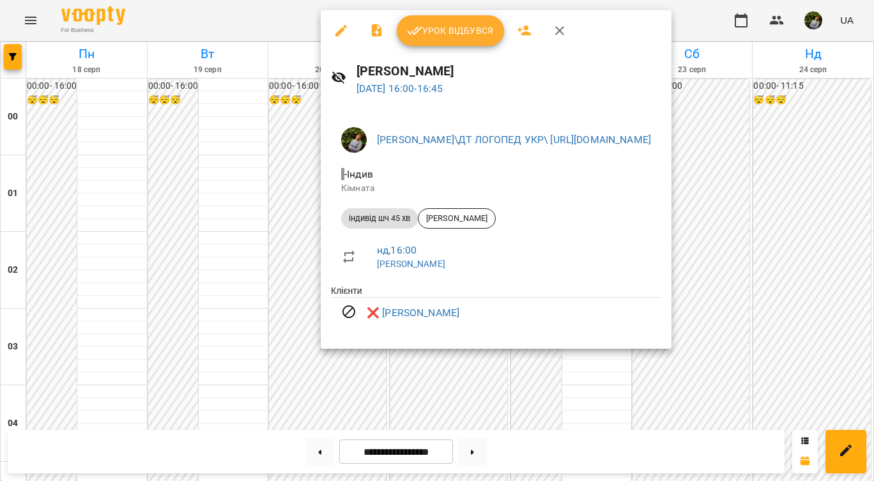
click at [722, 387] on div at bounding box center [437, 240] width 874 height 481
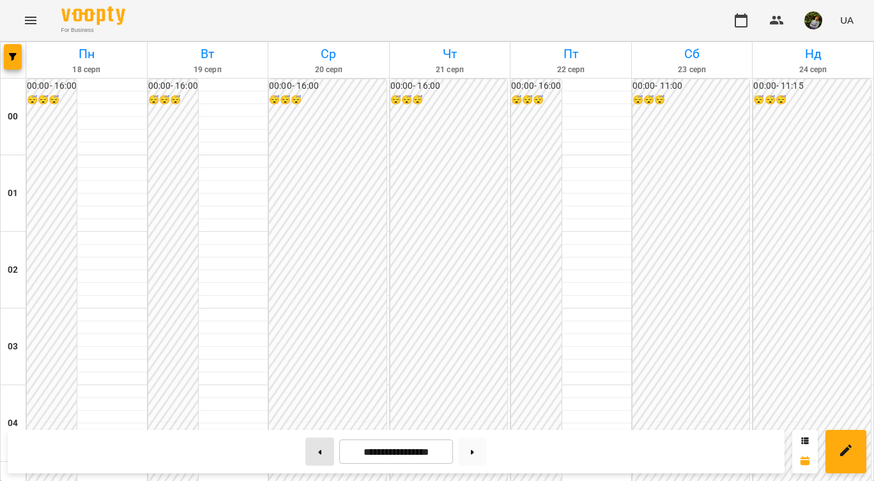
scroll to position [1495, 0]
click at [319, 451] on icon at bounding box center [320, 452] width 3 height 4
type input "**********"
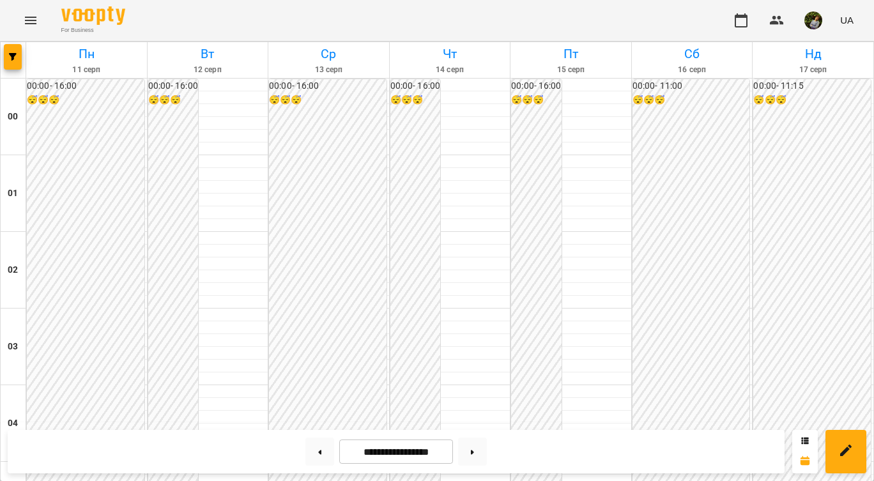
scroll to position [754, 0]
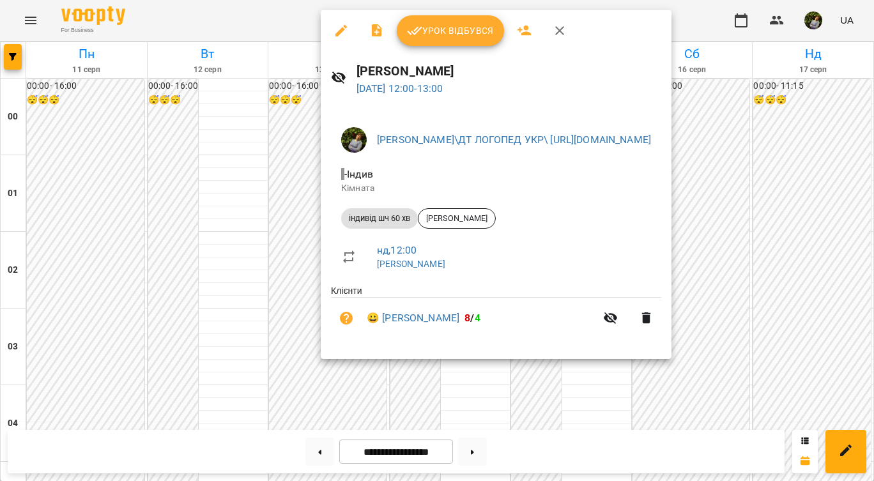
click at [594, 383] on div at bounding box center [437, 240] width 874 height 481
